Goal: Transaction & Acquisition: Purchase product/service

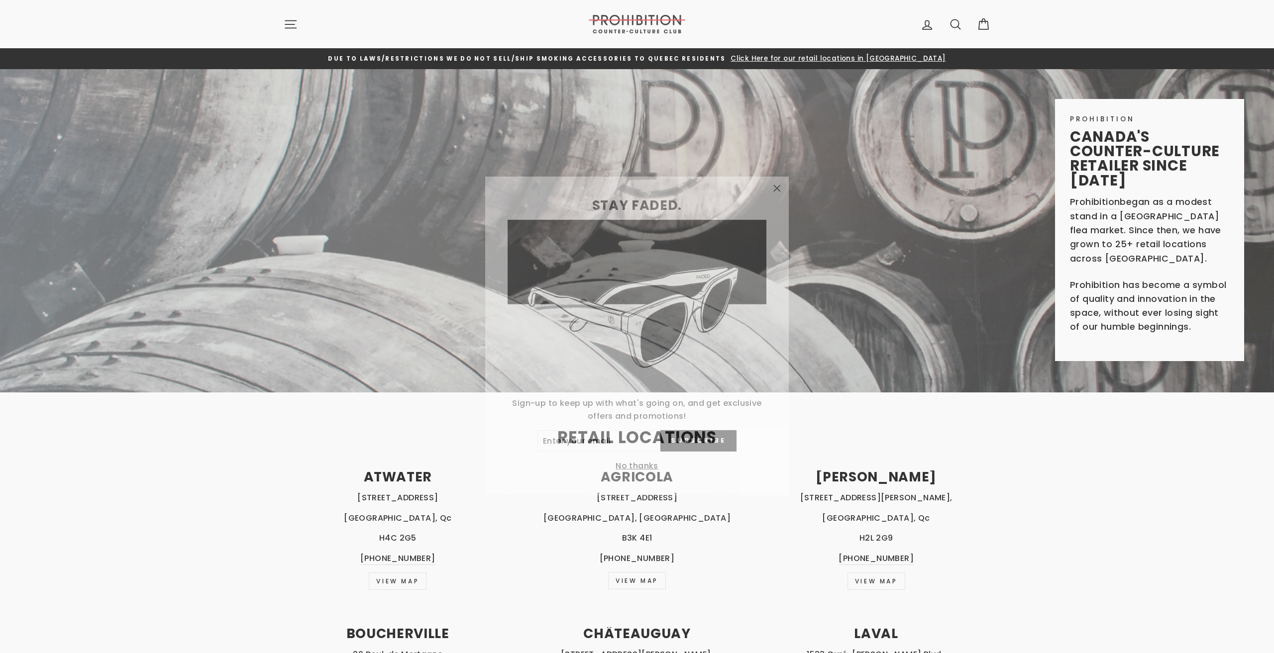
click at [775, 179] on icon "button" at bounding box center [777, 179] width 14 height 14
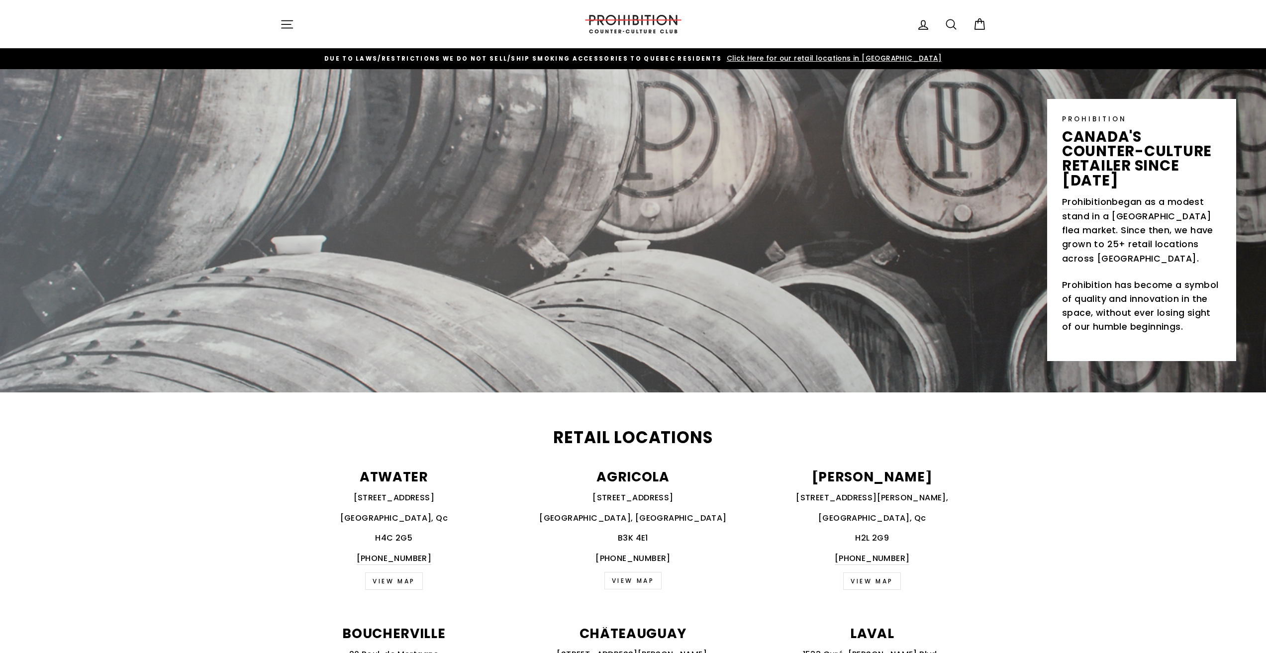
click at [295, 26] on button "Site navigation" at bounding box center [287, 23] width 26 height 21
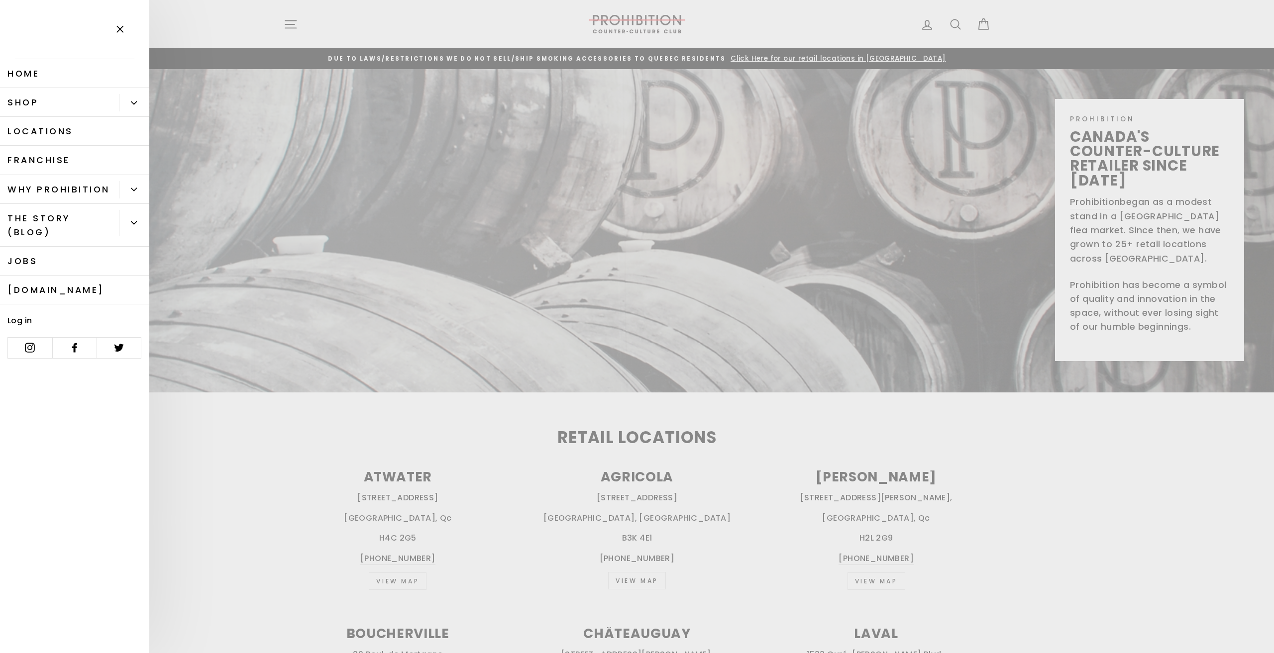
click at [134, 101] on icon "Primary" at bounding box center [134, 103] width 6 height 6
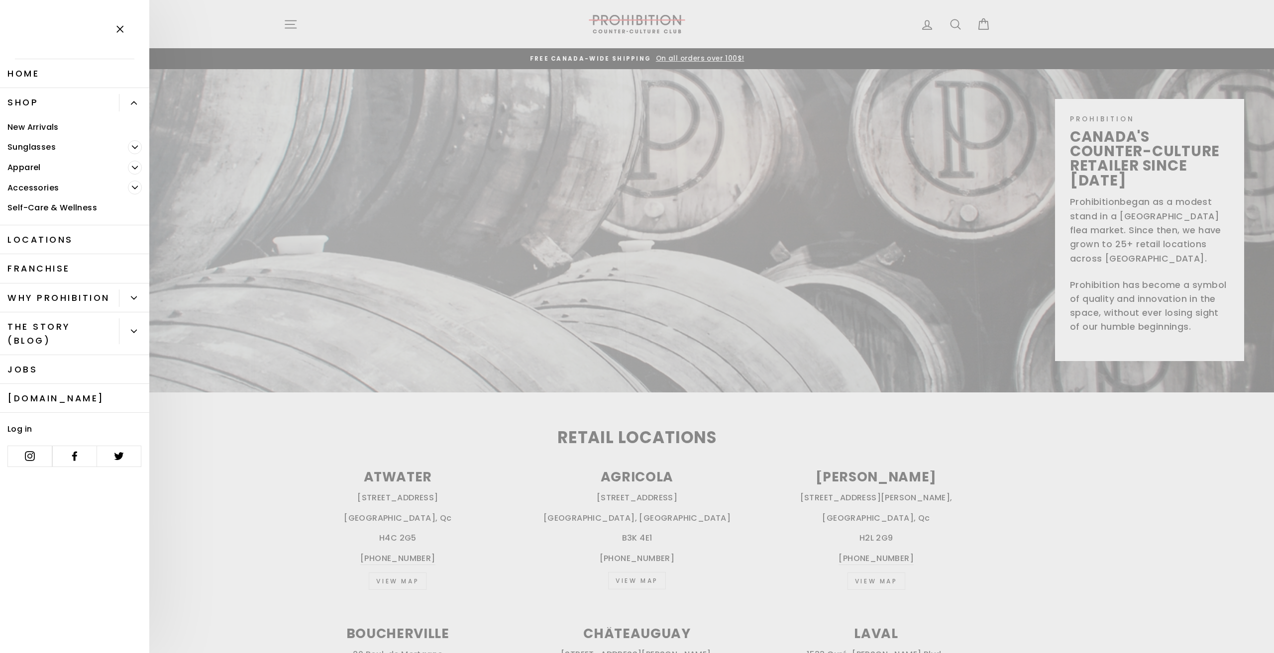
click at [54, 207] on link "Self-Care & Wellness" at bounding box center [74, 208] width 149 height 20
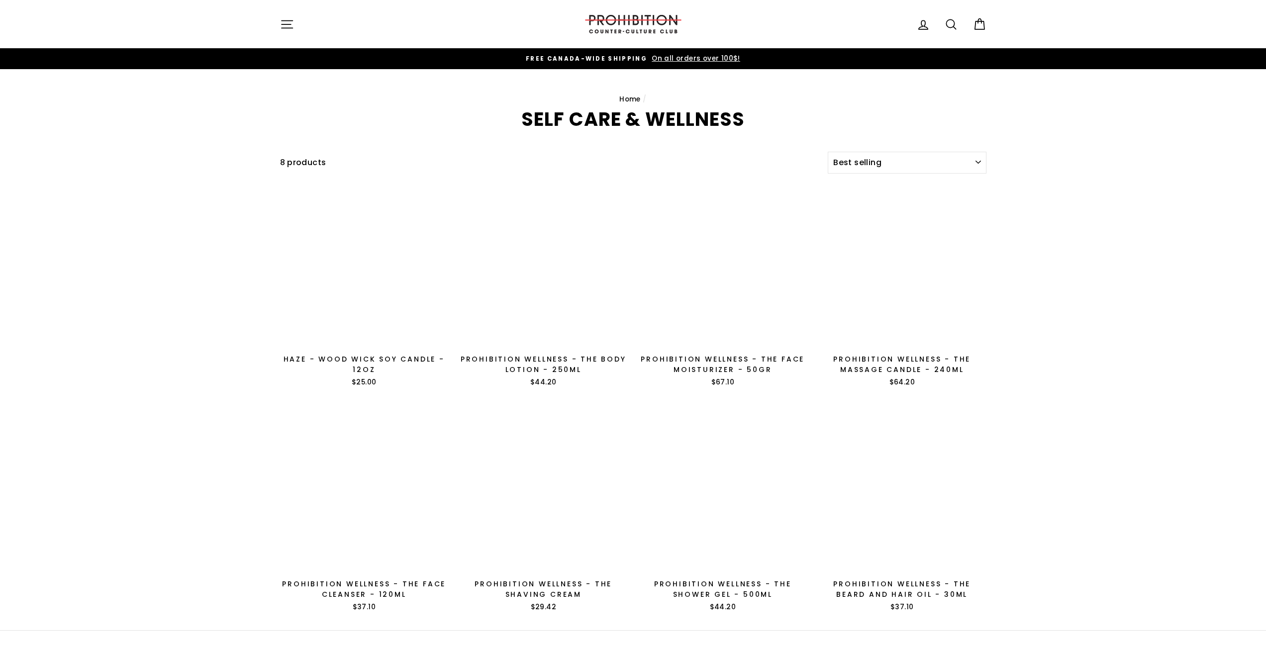
select select "best-selling"
